Goal: Information Seeking & Learning: Learn about a topic

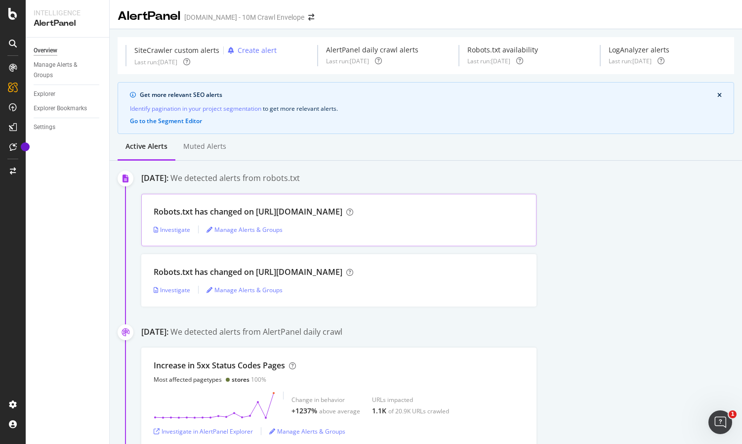
click at [394, 213] on div "Robots.txt has changed on [URL][DOMAIN_NAME]" at bounding box center [339, 211] width 371 height 11
click at [177, 229] on div "Investigate" at bounding box center [172, 229] width 37 height 8
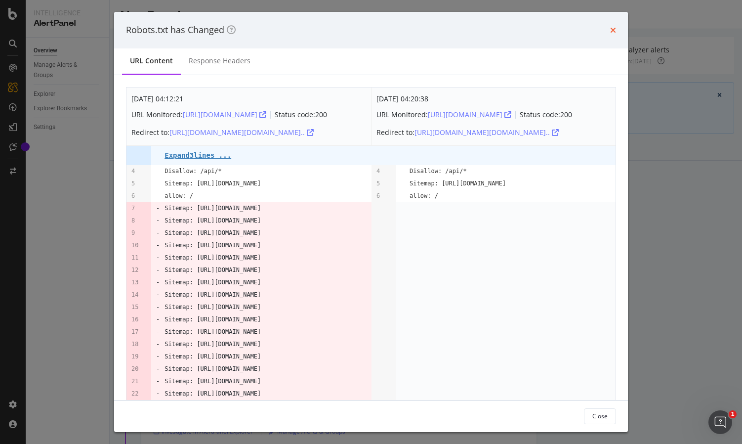
click at [611, 30] on icon "times" at bounding box center [613, 30] width 6 height 8
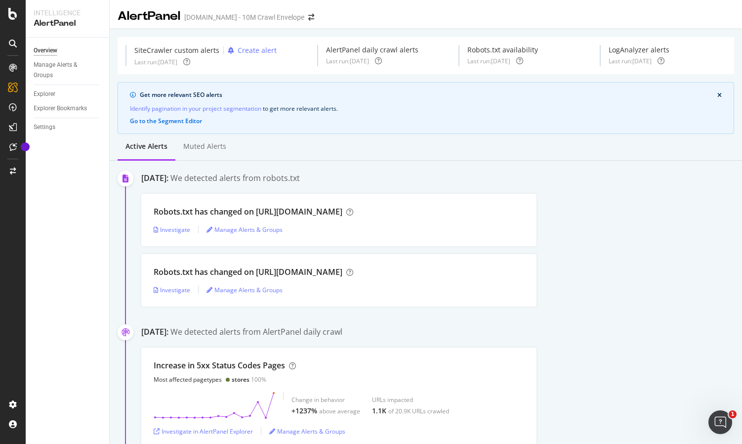
click at [11, 42] on icon at bounding box center [13, 44] width 8 height 8
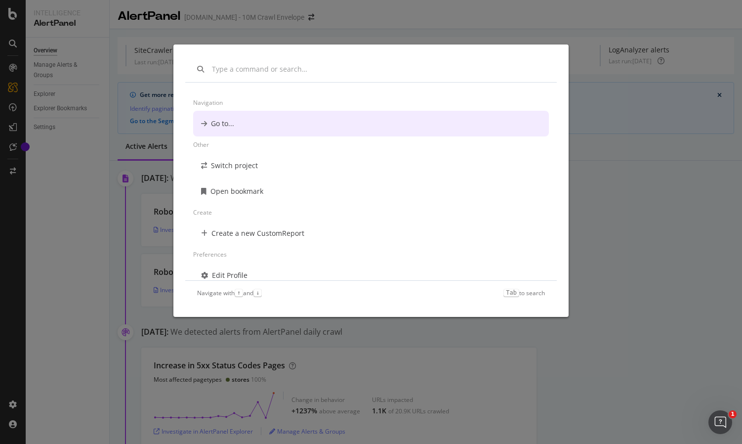
click at [24, 204] on div "Navigation Go to... Other Switch project Open bookmark Create Create a new Cust…" at bounding box center [371, 222] width 742 height 444
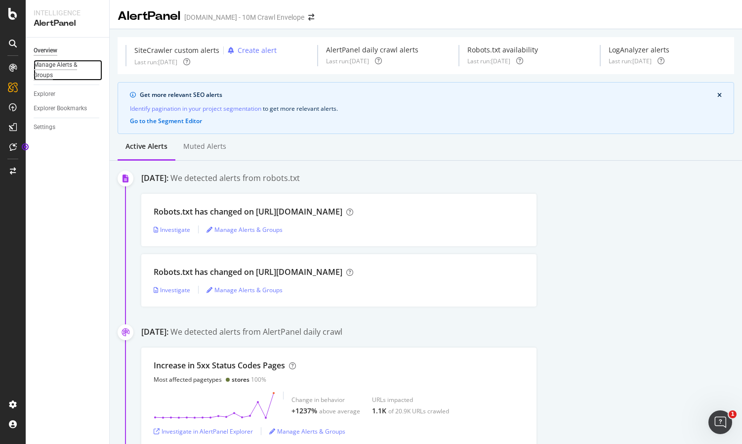
click at [51, 62] on div "Manage Alerts & Groups" at bounding box center [63, 70] width 59 height 21
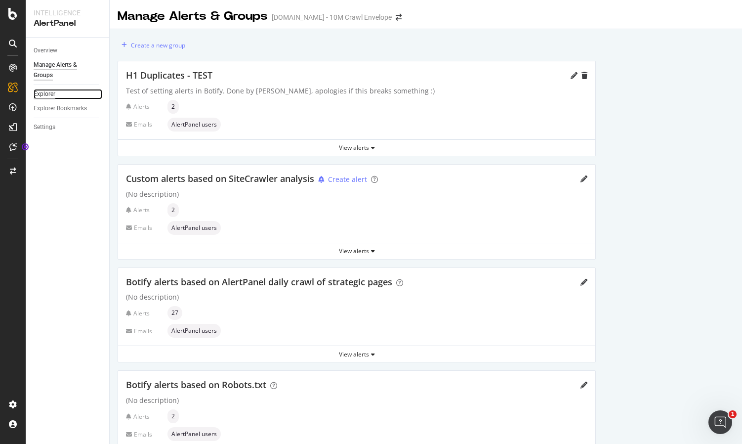
click at [47, 94] on div "Explorer" at bounding box center [45, 94] width 22 height 10
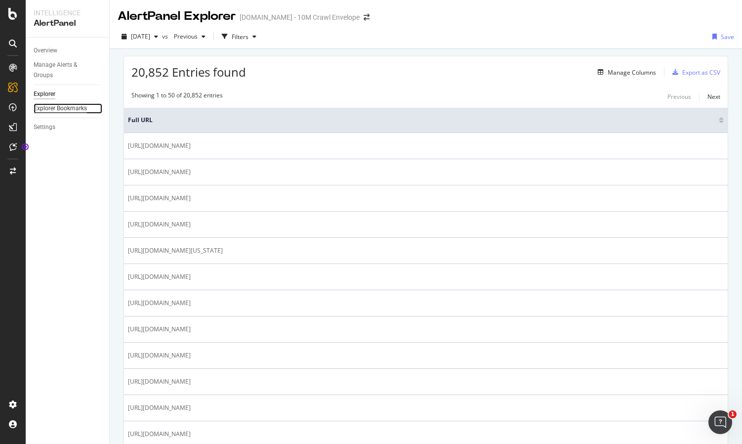
click at [74, 111] on div "Explorer Bookmarks" at bounding box center [60, 108] width 53 height 10
